Goal: Task Accomplishment & Management: Manage account settings

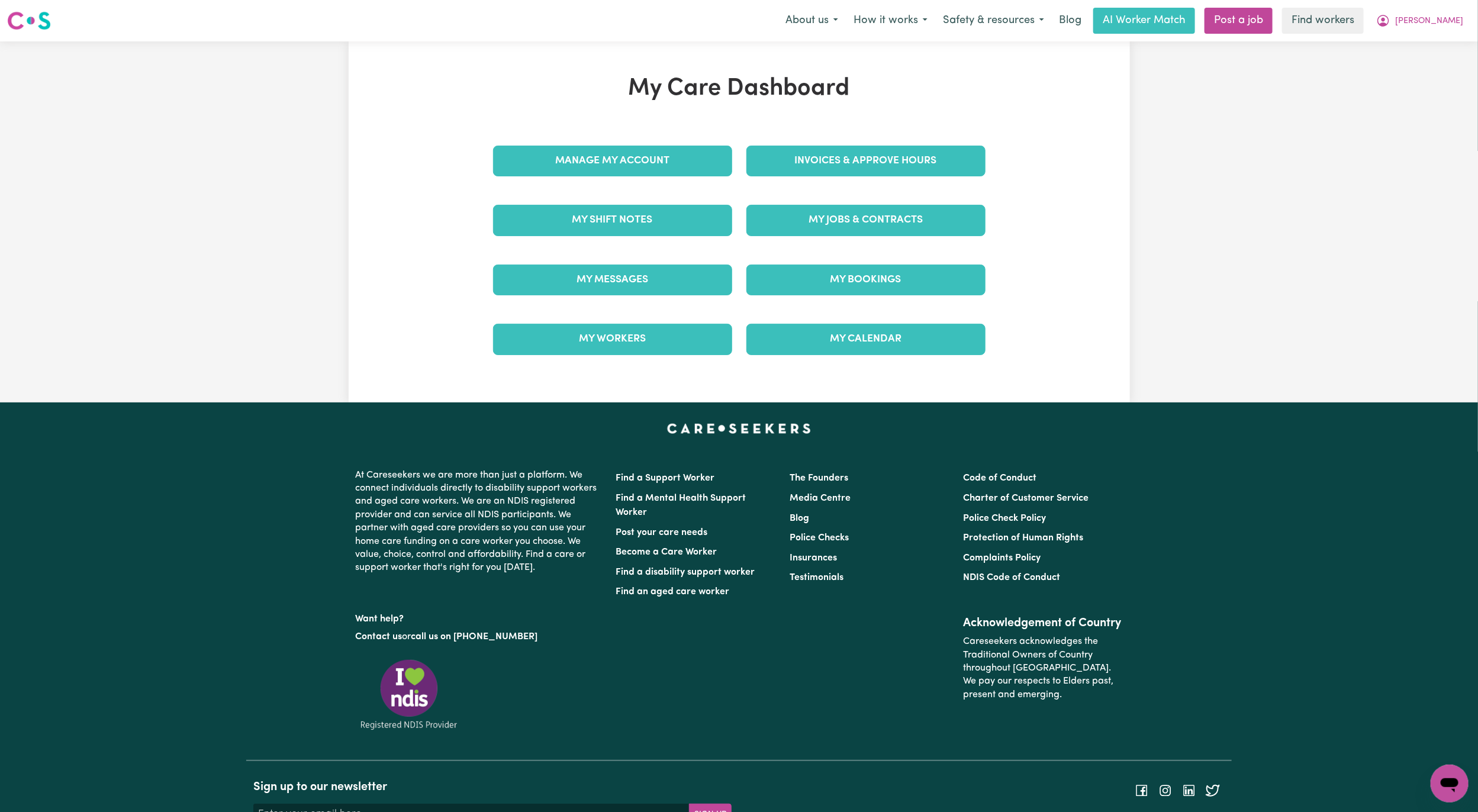
click at [858, 142] on div "Invoices & Approve Hours" at bounding box center [866, 161] width 253 height 60
click at [861, 155] on link "Invoices & Approve Hours" at bounding box center [866, 161] width 239 height 31
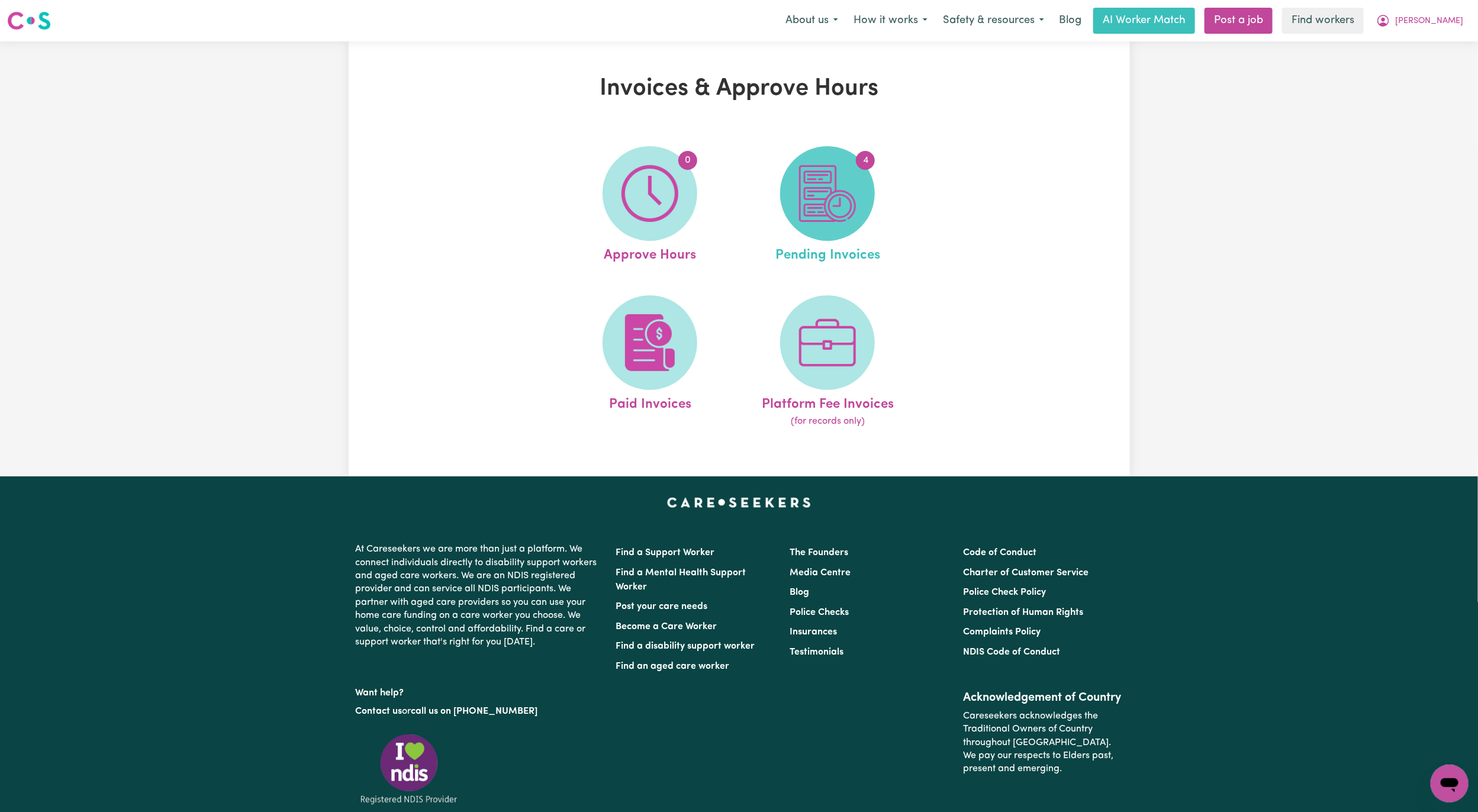
click at [824, 198] on img at bounding box center [827, 193] width 57 height 57
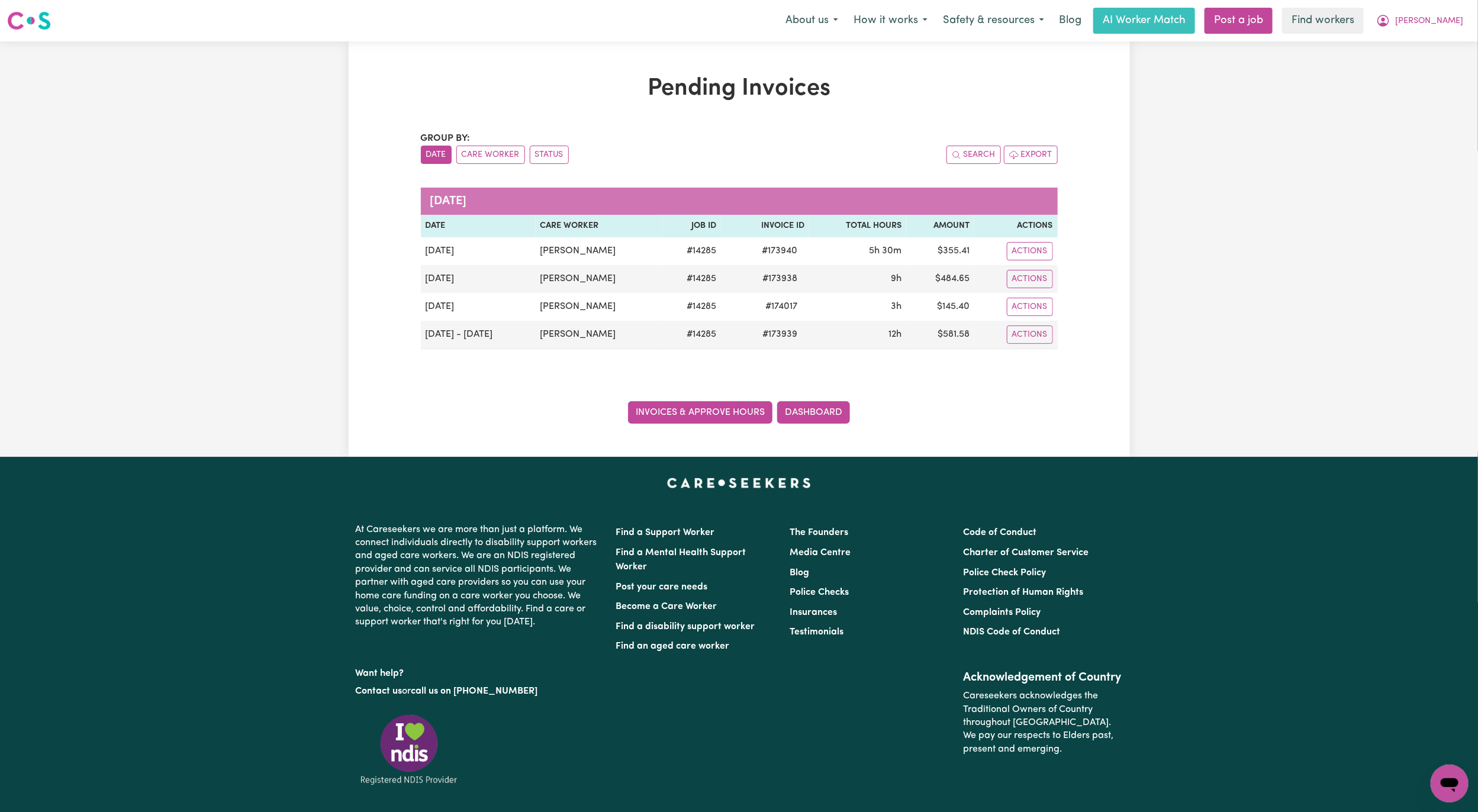
click at [662, 419] on link "Invoices & Approve Hours" at bounding box center [700, 412] width 144 height 23
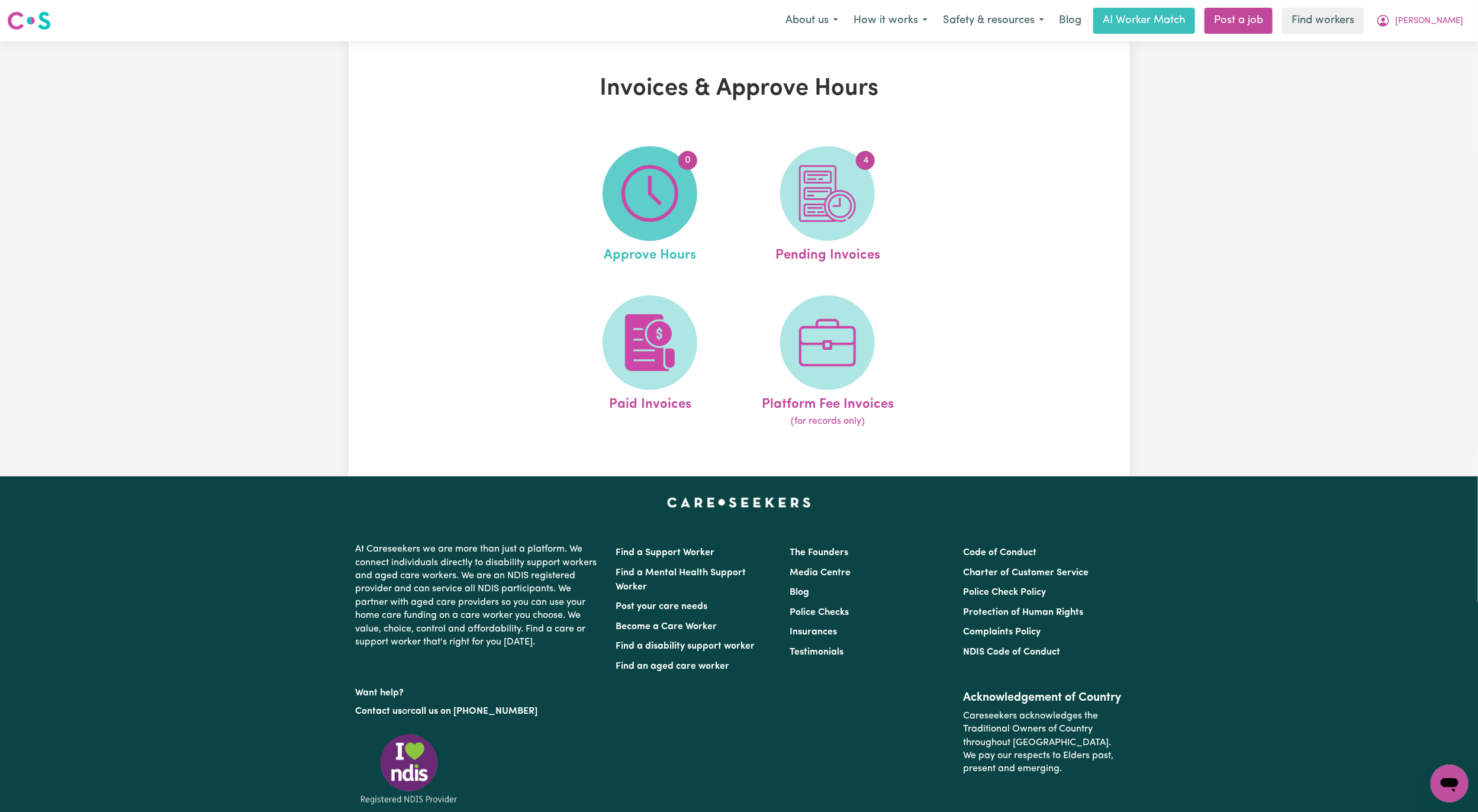
click at [663, 187] on img at bounding box center [649, 193] width 57 height 57
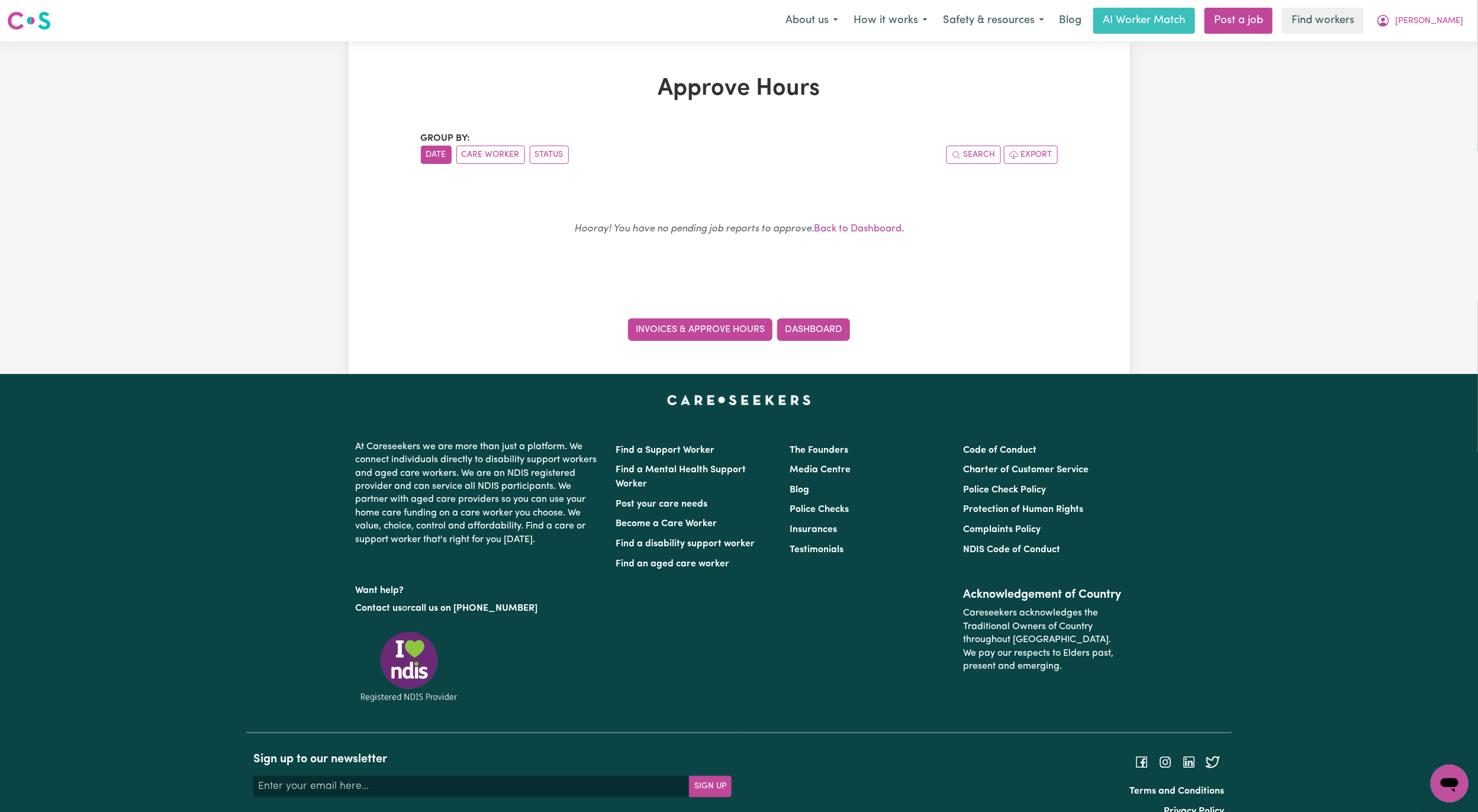
click at [715, 324] on link "Invoices & Approve Hours" at bounding box center [700, 330] width 144 height 23
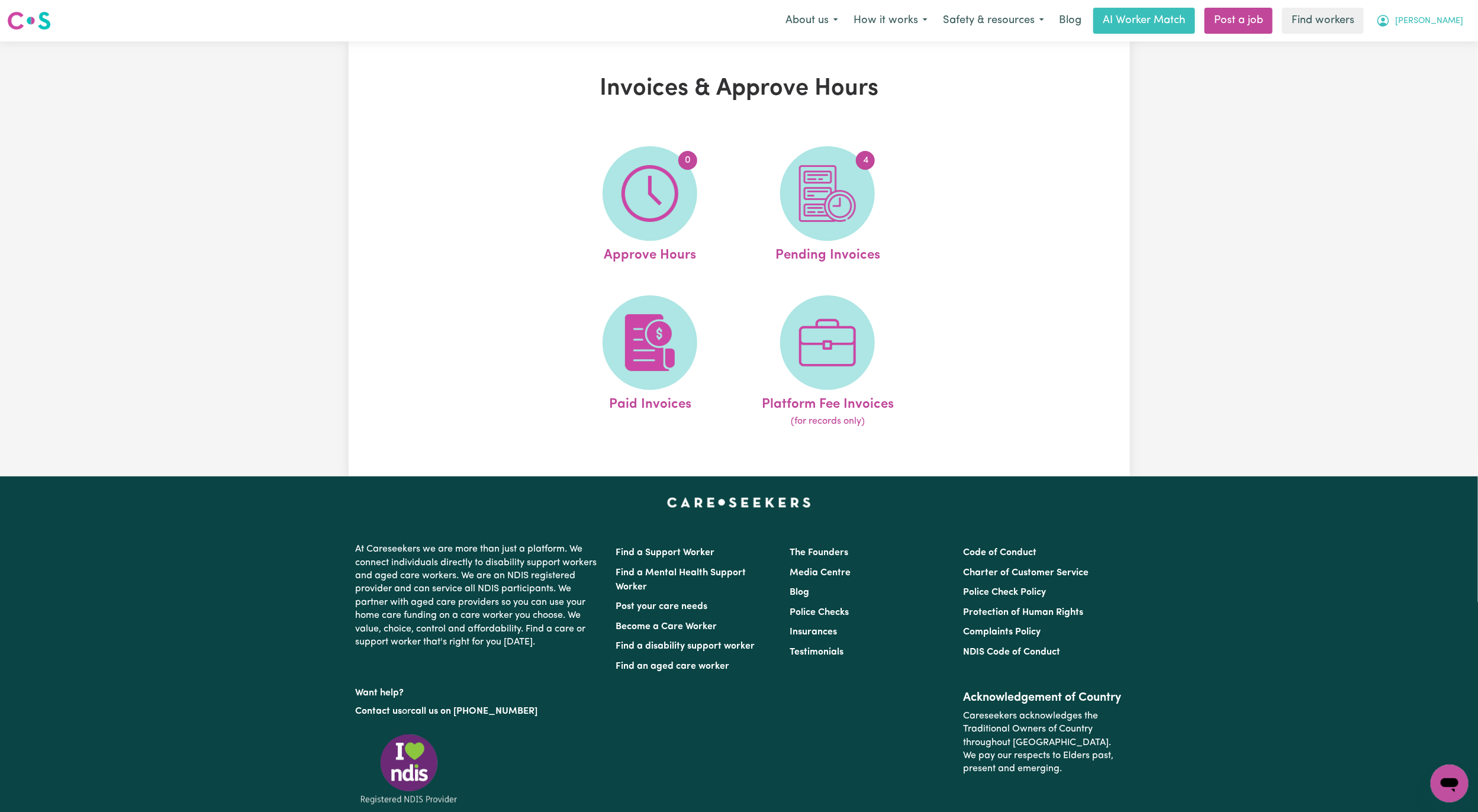
click at [1456, 24] on span "[PERSON_NAME]" at bounding box center [1428, 21] width 68 height 13
click at [1413, 65] on link "Logout" at bounding box center [1423, 68] width 93 height 23
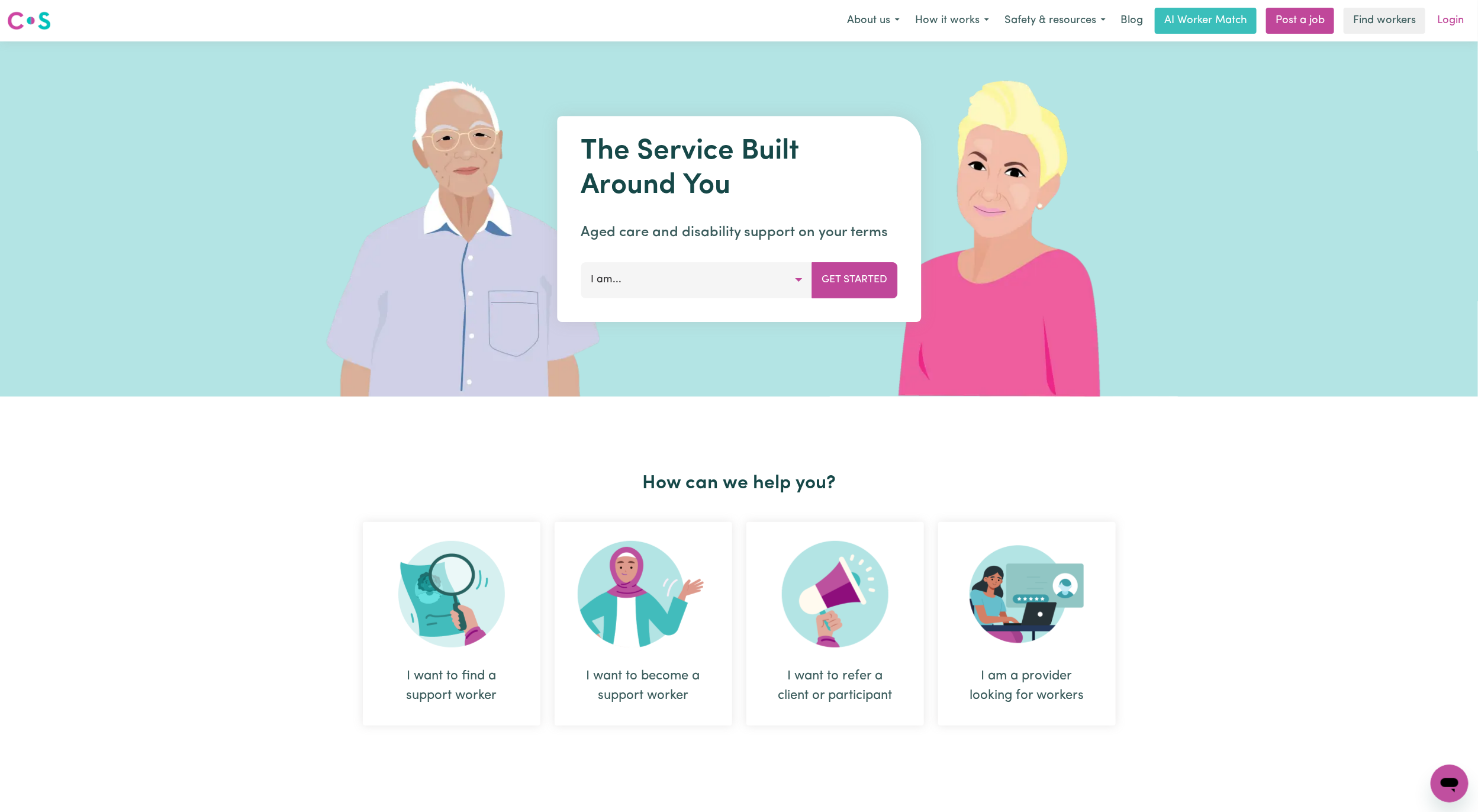
click at [1448, 20] on link "Login" at bounding box center [1449, 21] width 41 height 26
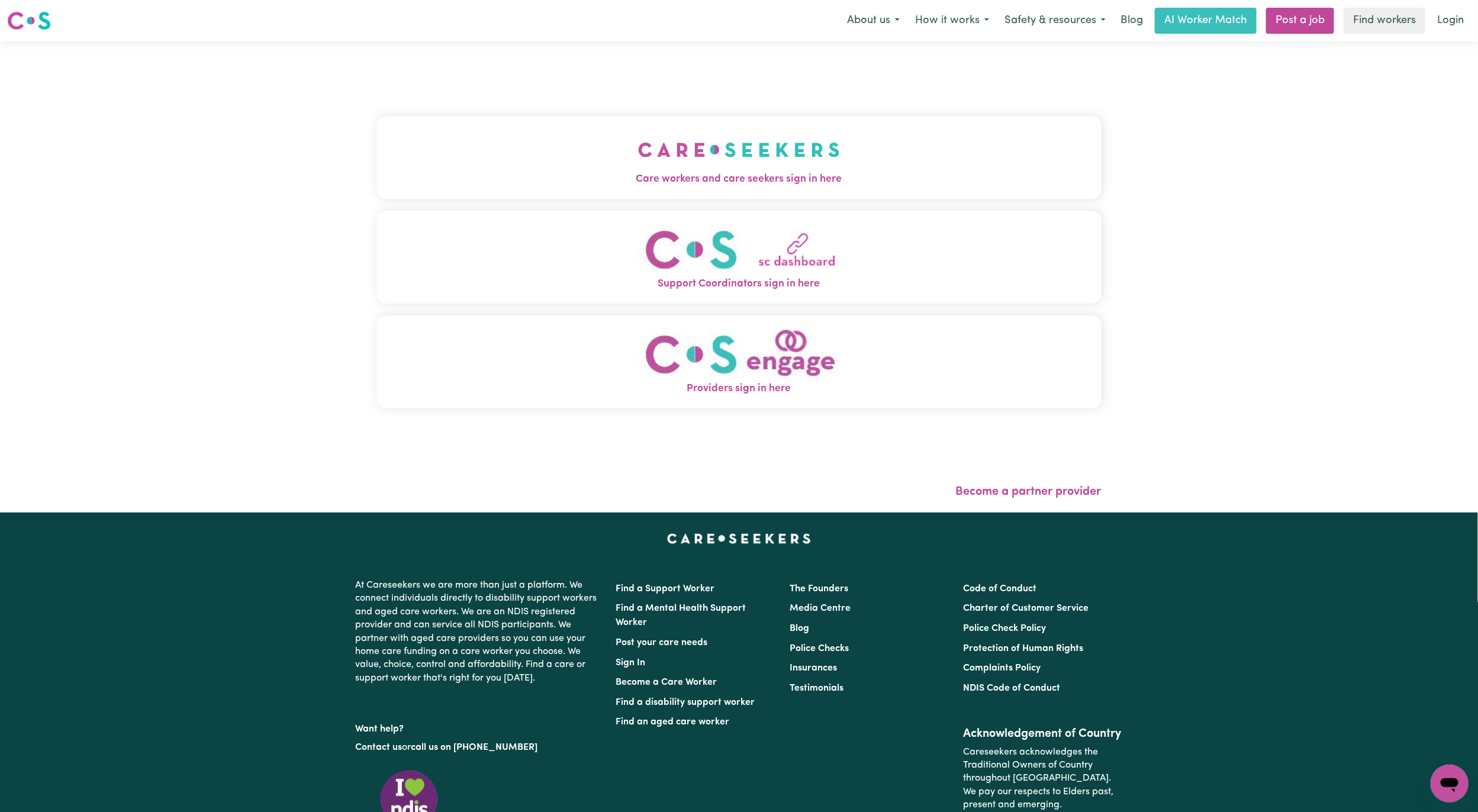
click at [764, 148] on button "Care workers and care seekers sign in here" at bounding box center [739, 157] width 725 height 82
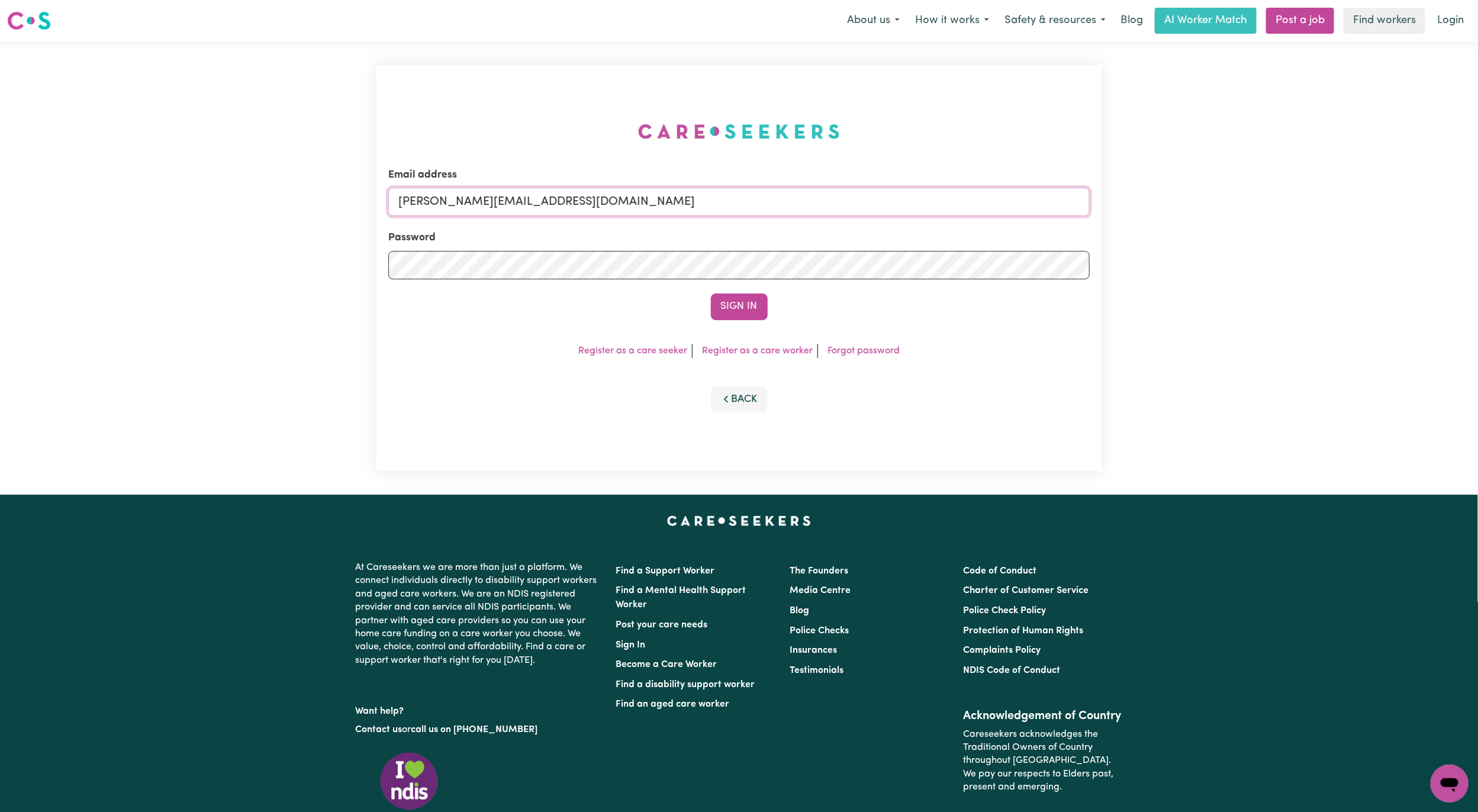
click at [762, 189] on input "mikayla+engage@careseekers.com.au" at bounding box center [739, 202] width 701 height 29
drag, startPoint x: 462, startPoint y: 205, endPoint x: 886, endPoint y: 213, distance: 424.1
click at [886, 213] on input "superuser~mikayla@careseekers.com.au" at bounding box center [739, 202] width 701 height 29
type input "superuser~linamorvillo@optusnet.com.au"
click at [711, 294] on button "Sign In" at bounding box center [739, 307] width 57 height 26
